Goal: Task Accomplishment & Management: Manage account settings

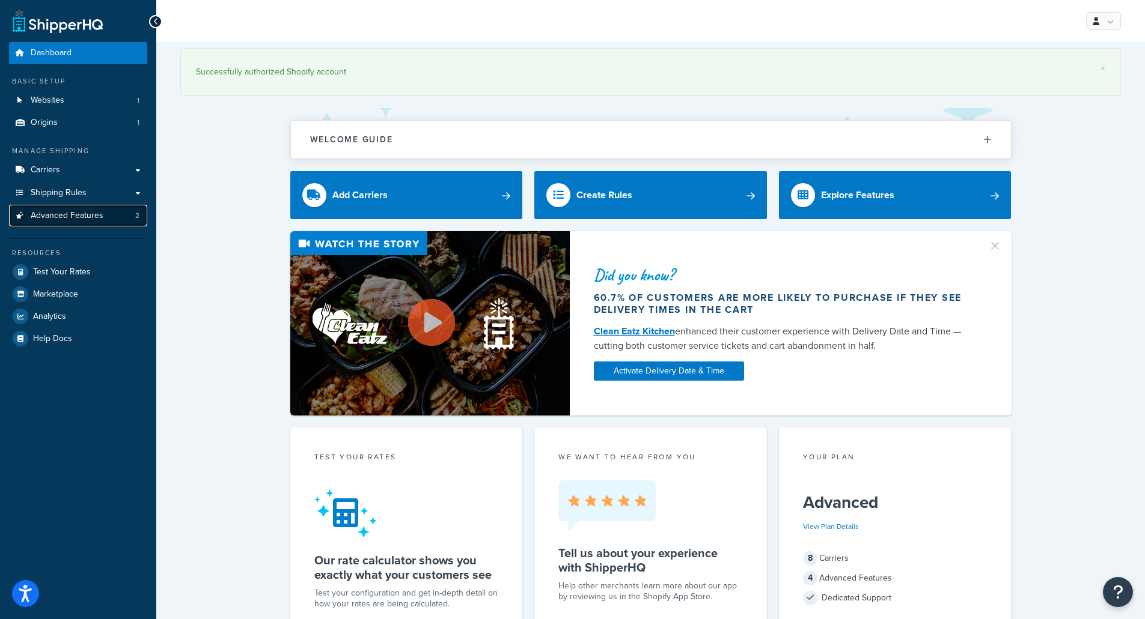
click at [79, 216] on span "Advanced Features" at bounding box center [67, 216] width 73 height 10
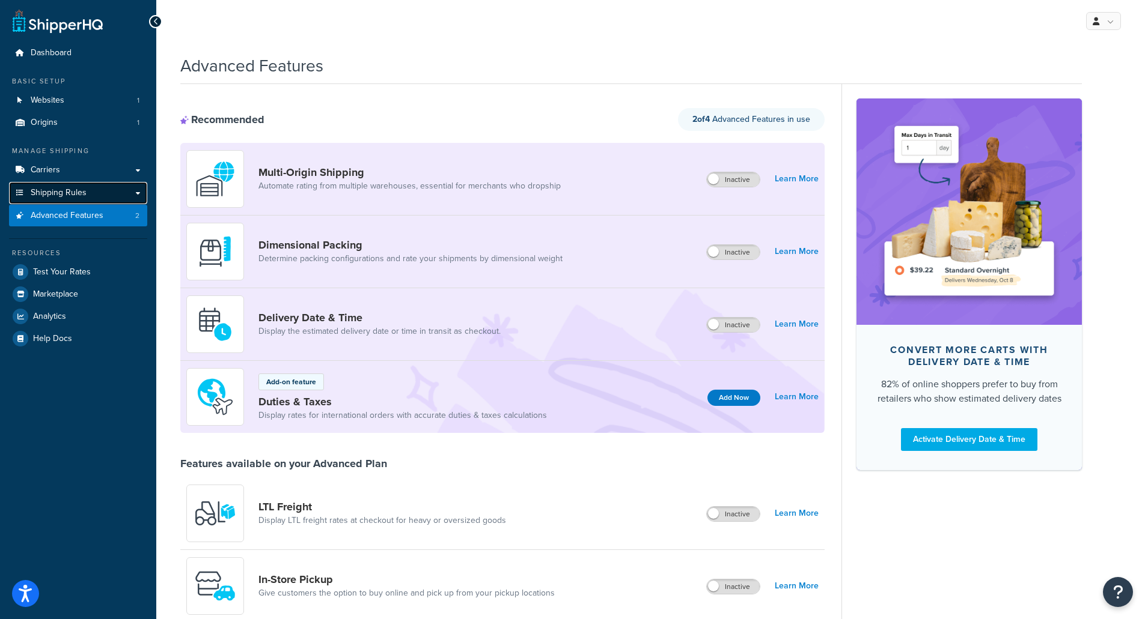
click at [94, 186] on link "Shipping Rules" at bounding box center [78, 193] width 138 height 22
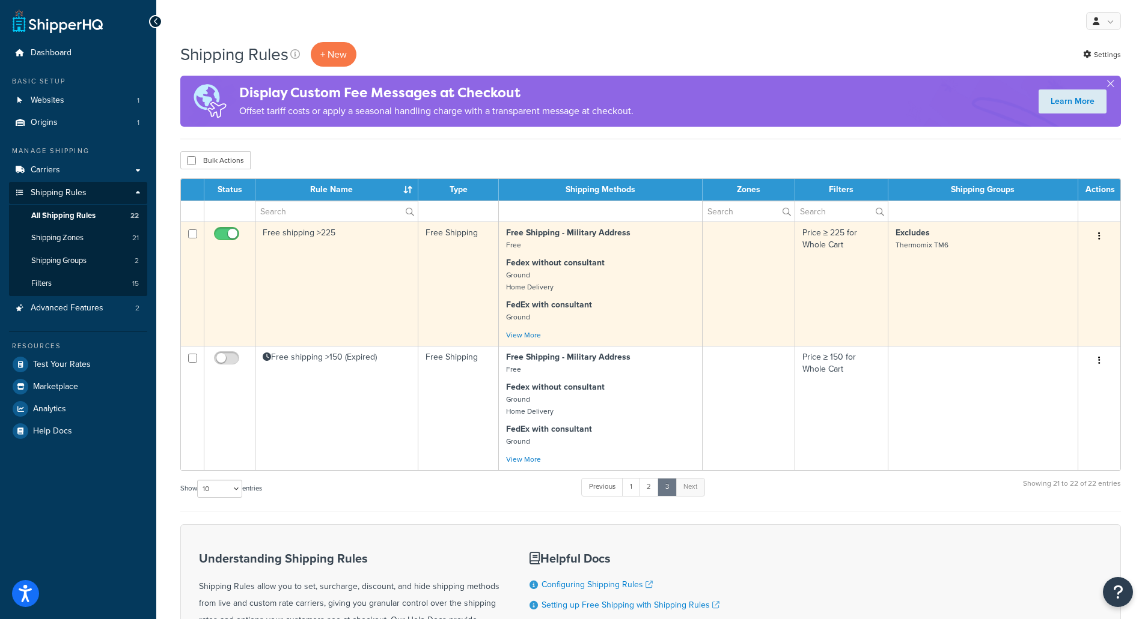
click at [315, 276] on td "Free shipping >225" at bounding box center [336, 284] width 163 height 124
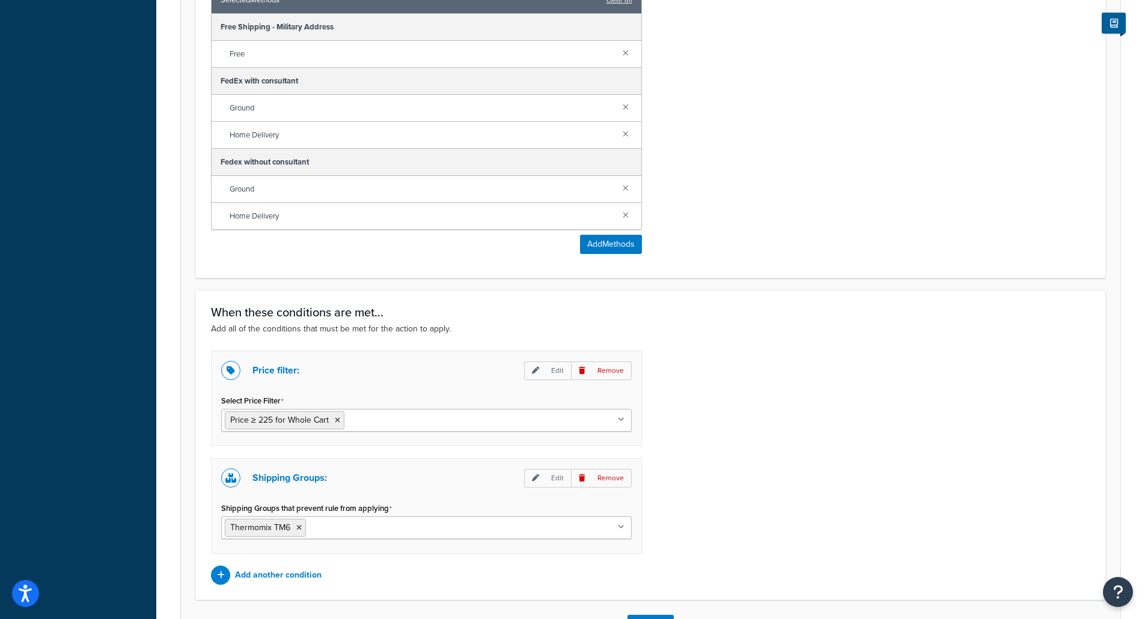
scroll to position [759, 0]
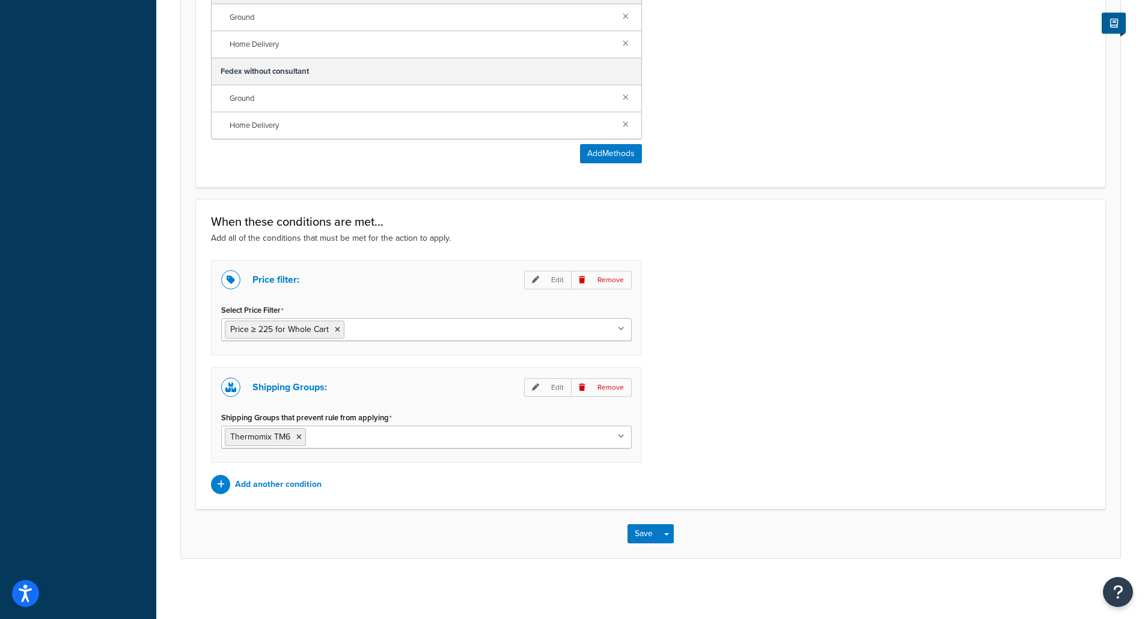
click at [412, 431] on ul "Thermomix TM6" at bounding box center [426, 437] width 410 height 23
type input "thermomix"
click at [394, 410] on div "Shipping Groups that prevent rule from applying Thermomix TM6 All Products not …" at bounding box center [426, 429] width 410 height 40
click at [547, 388] on p "Edit" at bounding box center [547, 388] width 47 height 19
select select "any"
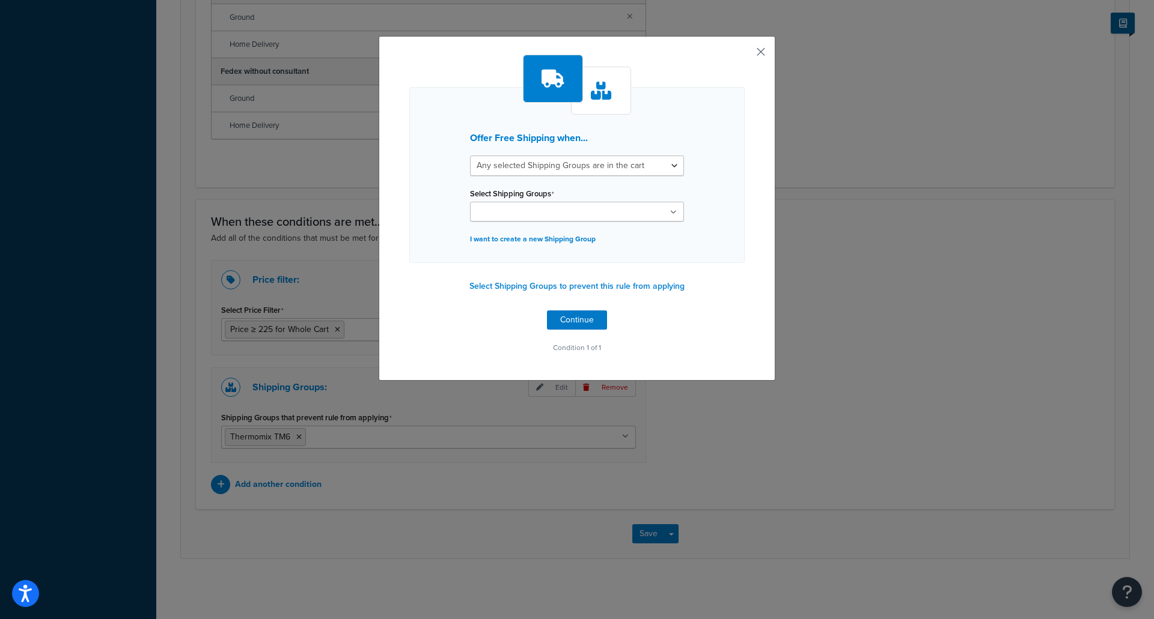
click at [744, 55] on button "button" at bounding box center [742, 56] width 3 height 3
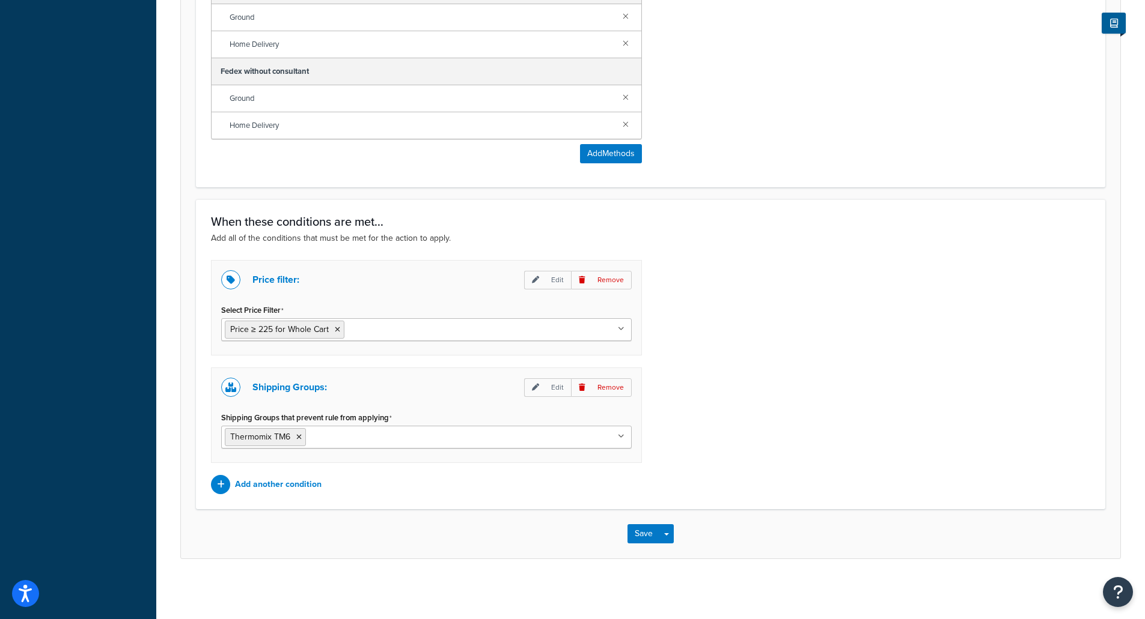
click at [342, 428] on ul "Thermomix TM6" at bounding box center [426, 437] width 410 height 23
type input "Thermomix TM7"
drag, startPoint x: 389, startPoint y: 434, endPoint x: 297, endPoint y: 427, distance: 92.2
click at [296, 427] on ul "Thermomix TM6 Thermomix TM7" at bounding box center [426, 437] width 410 height 23
click at [739, 395] on div "Price filter: Edit Remove Select Price Filter Price ≥ 225 for Whole Cart Price …" at bounding box center [650, 377] width 897 height 234
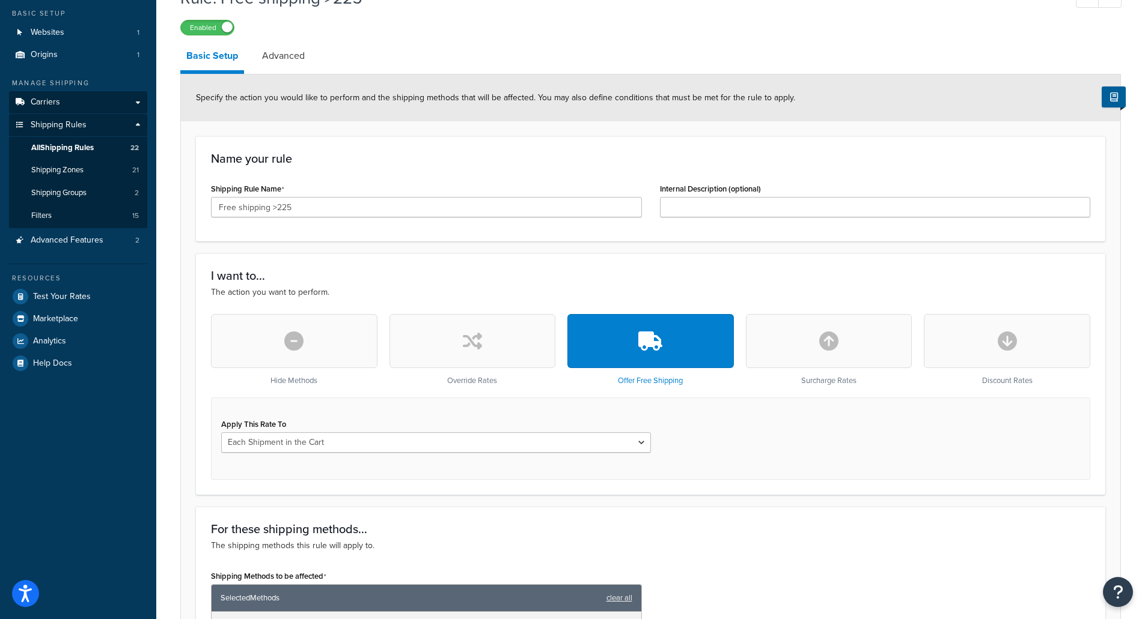
scroll to position [38, 0]
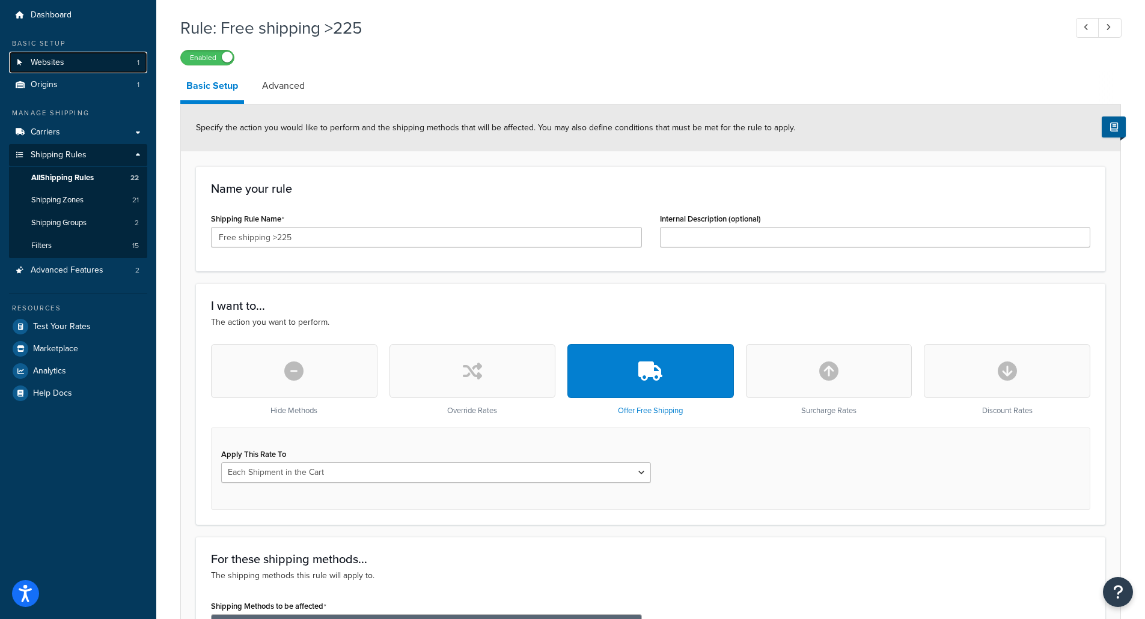
click at [77, 58] on link "Websites 1" at bounding box center [78, 63] width 138 height 22
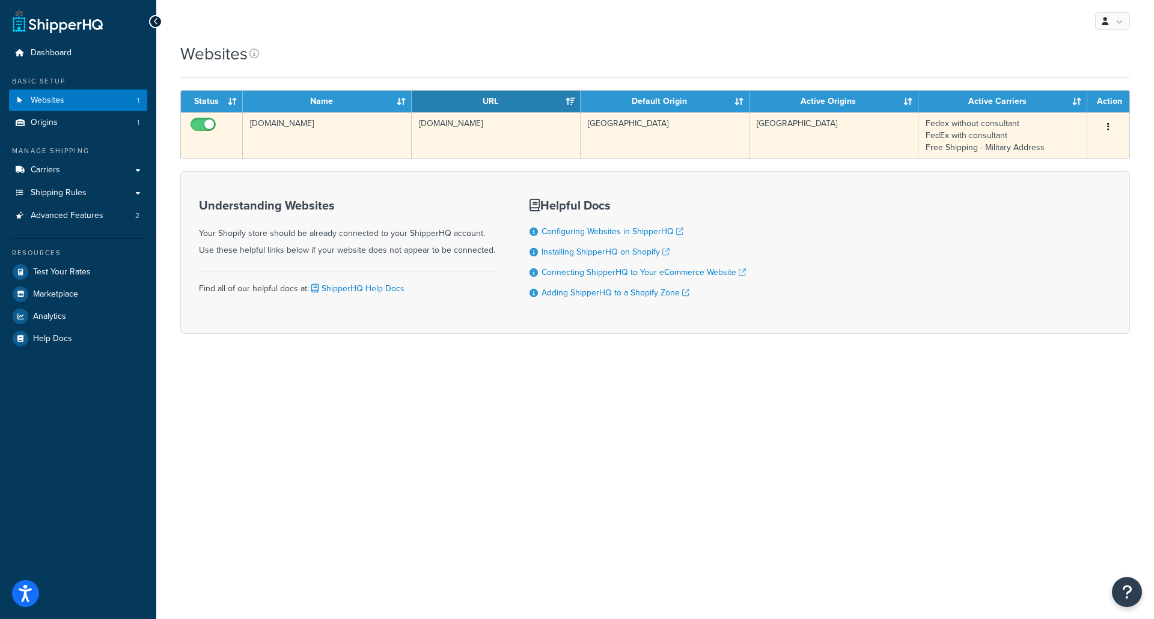
click at [763, 148] on td "[GEOGRAPHIC_DATA]" at bounding box center [833, 135] width 169 height 46
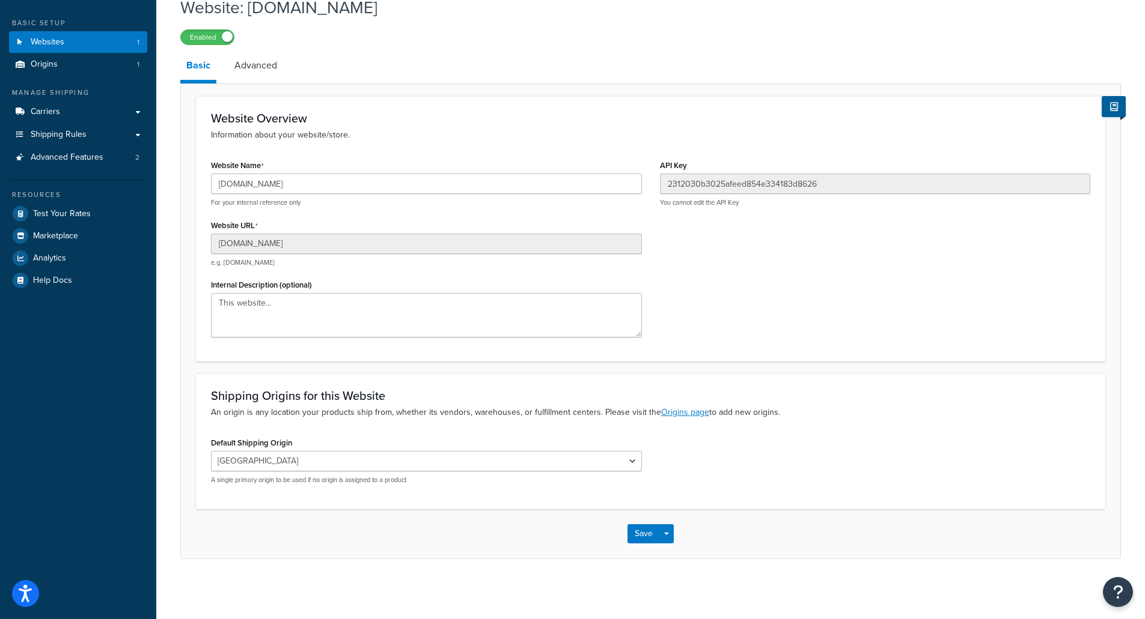
scroll to position [59, 0]
click at [255, 64] on link "Advanced" at bounding box center [255, 65] width 55 height 29
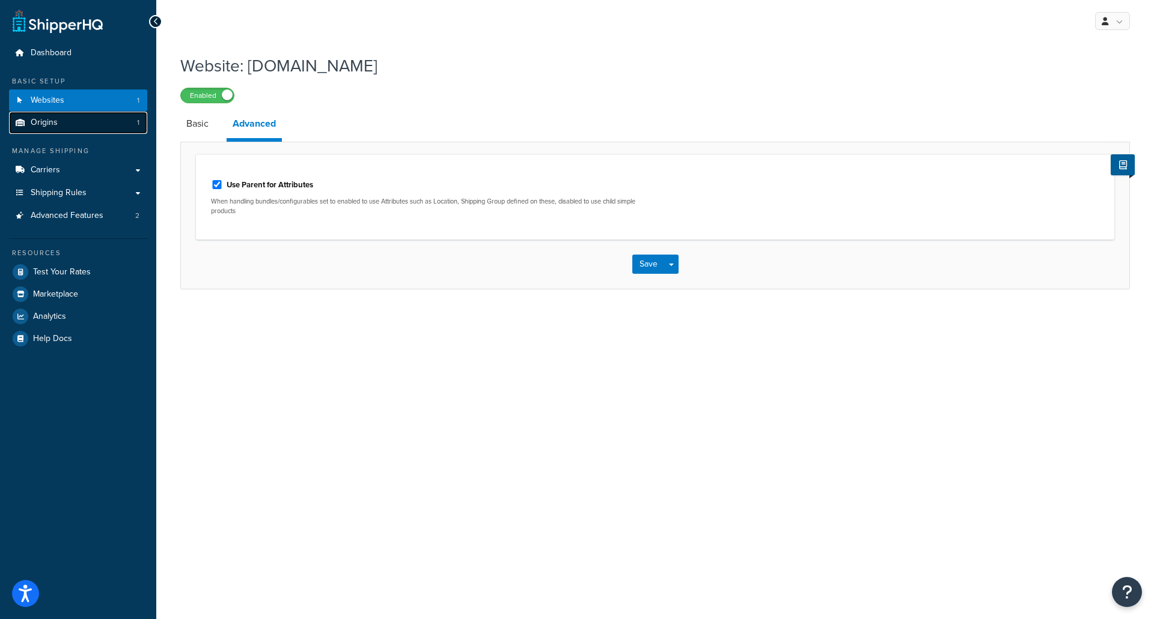
click at [88, 123] on link "Origins 1" at bounding box center [78, 123] width 138 height 22
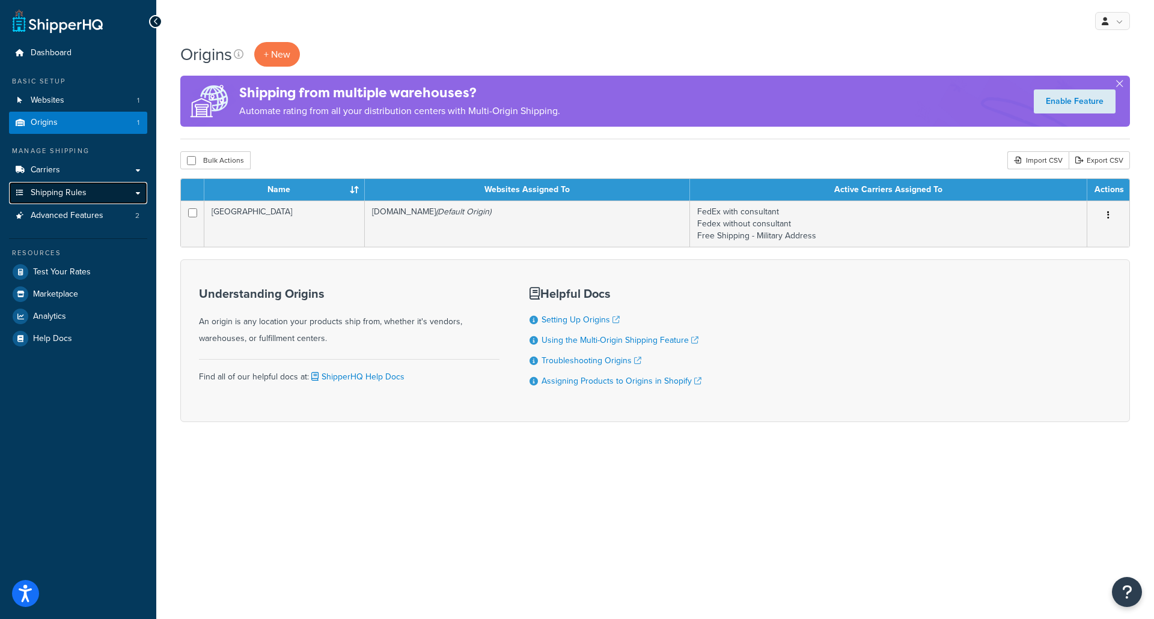
click at [101, 190] on link "Shipping Rules" at bounding box center [78, 193] width 138 height 22
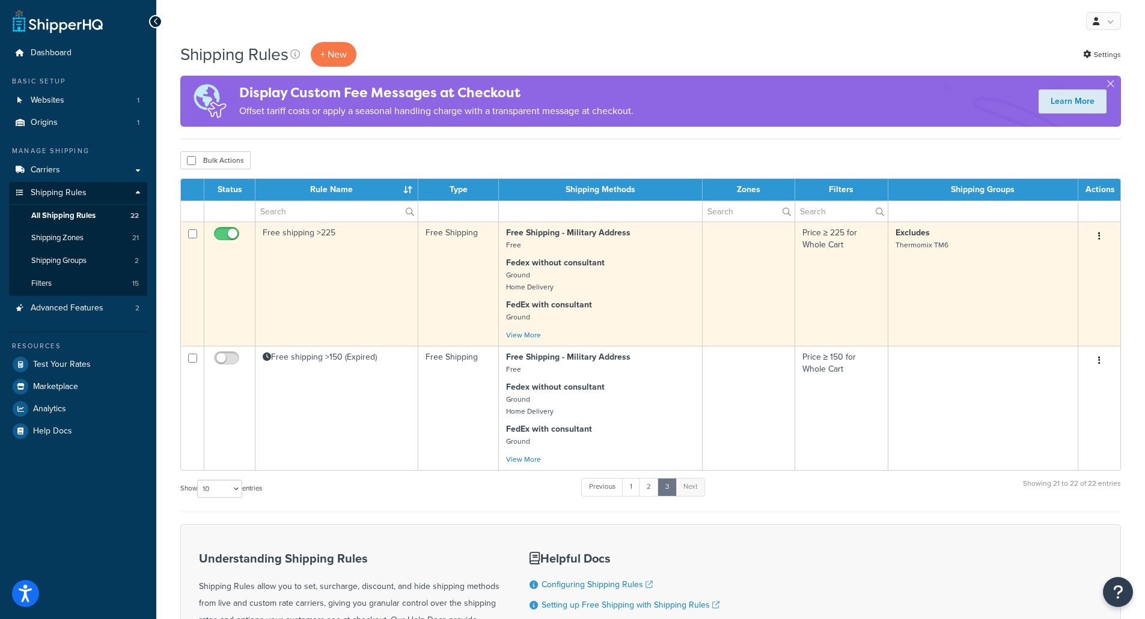
click at [624, 307] on p "FedEx with consultant Ground" at bounding box center [600, 311] width 189 height 24
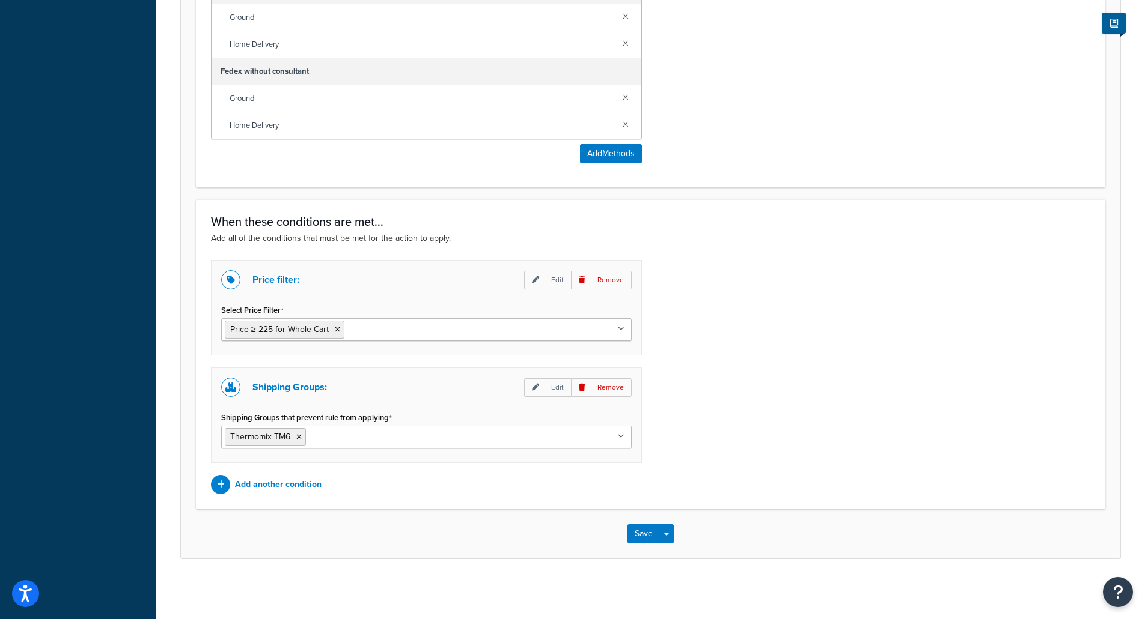
scroll to position [759, 0]
click at [872, 45] on div "Shipping Methods to be affected Selected Methods clear all Free Shipping - Mili…" at bounding box center [650, 26] width 897 height 294
